Goal: Task Accomplishment & Management: Manage account settings

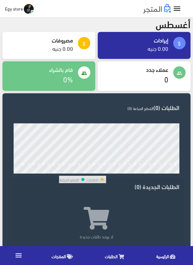
scroll to position [186, 0]
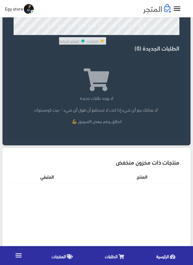
click at [140, 194] on div "المنتج المتبقي" at bounding box center [97, 263] width 176 height 186
click at [135, 75] on div "لا يوجد طلبات جديدة "لا يمكنك بيع أي شيء إذا كنت لا تستطيع أن تقول أي شيء." -بي…" at bounding box center [97, 92] width 166 height 63
click at [16, 11] on span "Egy store" at bounding box center [14, 9] width 18 height 8
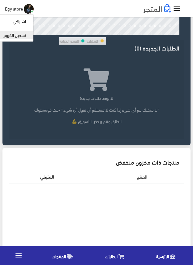
click at [18, 37] on link "تسجيل الخروج" at bounding box center [9, 35] width 49 height 8
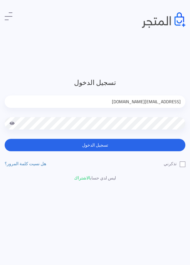
click at [140, 101] on input "[EMAIL_ADDRESS][DOMAIN_NAME]" at bounding box center [95, 101] width 181 height 12
type input "[EMAIL_ADDRESS][DOMAIN_NAME]"
click at [179, 165] on label "تذكرني" at bounding box center [174, 163] width 22 height 7
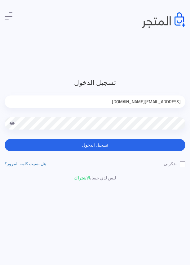
click at [181, 164] on input "تذكرني" at bounding box center [183, 162] width 4 height 4
checkbox input "true"
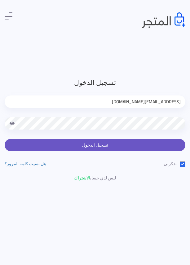
click at [153, 149] on button "تسجيل الدخول" at bounding box center [95, 145] width 181 height 12
